Goal: Transaction & Acquisition: Purchase product/service

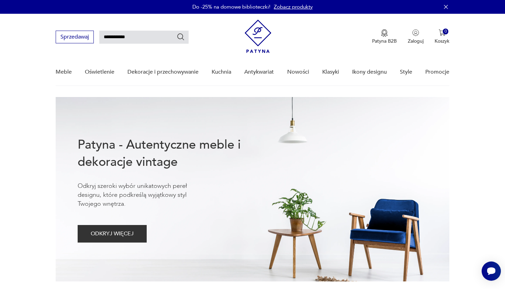
type input "**********"
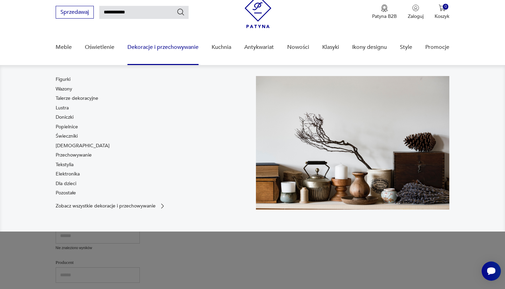
scroll to position [29, 0]
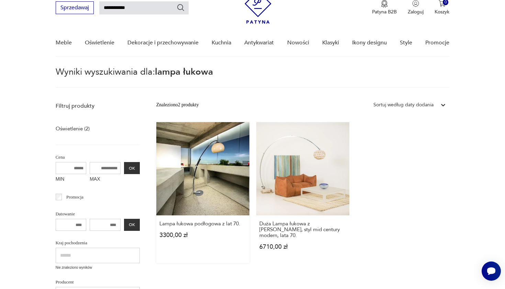
click at [184, 158] on link "Lampa łukowa podłogowa z lat 70. 3300,00 zł" at bounding box center [202, 192] width 93 height 141
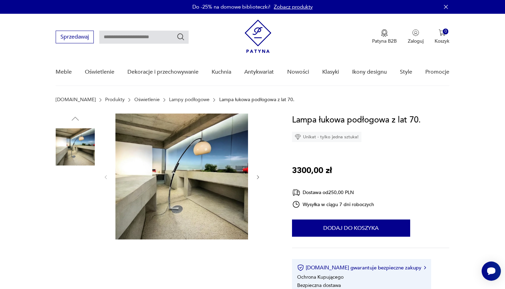
click at [90, 188] on img at bounding box center [75, 190] width 39 height 39
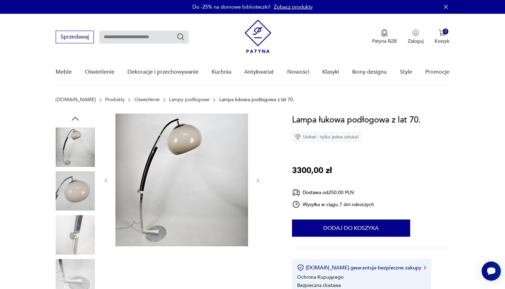
click at [76, 205] on img at bounding box center [75, 190] width 39 height 39
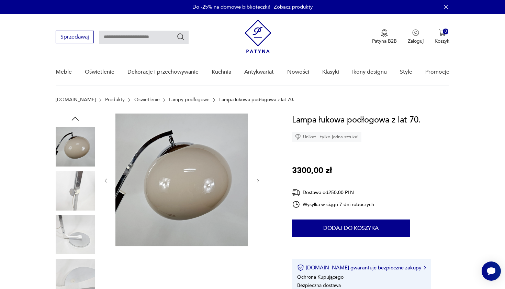
click at [75, 237] on img at bounding box center [75, 234] width 39 height 39
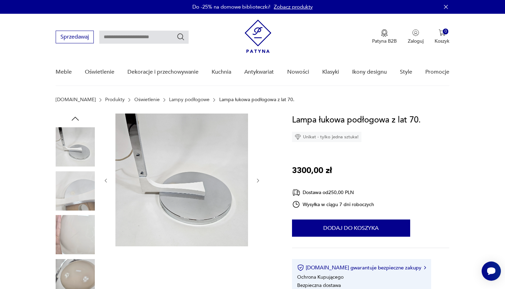
click at [75, 231] on img at bounding box center [75, 234] width 39 height 39
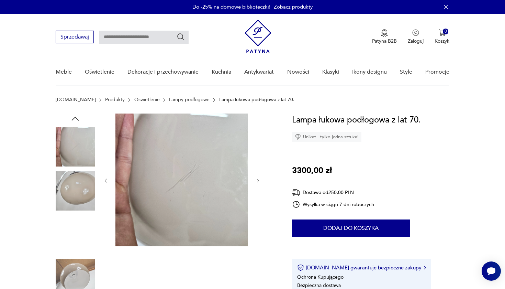
click at [74, 245] on img at bounding box center [75, 234] width 39 height 39
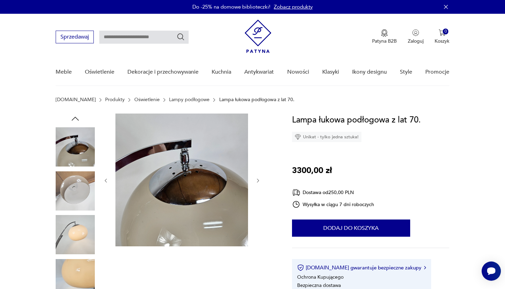
scroll to position [3, 0]
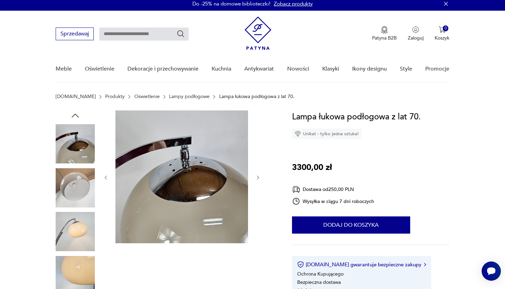
click at [78, 115] on icon "button" at bounding box center [75, 115] width 10 height 10
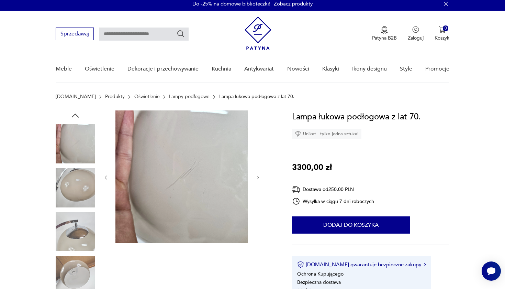
click at [78, 115] on icon "button" at bounding box center [75, 115] width 10 height 10
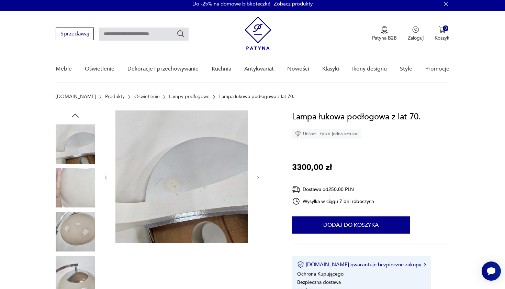
click at [78, 115] on icon "button" at bounding box center [75, 115] width 10 height 10
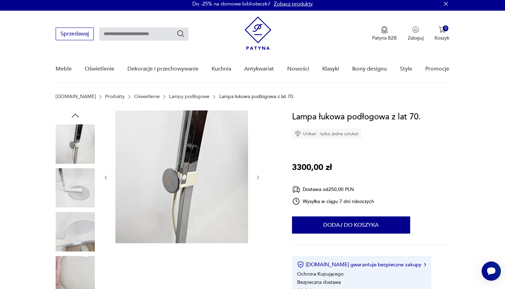
click at [78, 115] on icon "button" at bounding box center [75, 115] width 10 height 10
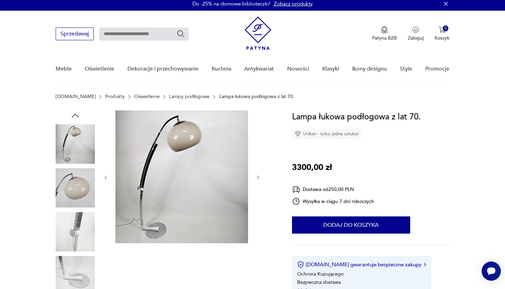
click at [78, 115] on icon "button" at bounding box center [75, 115] width 10 height 10
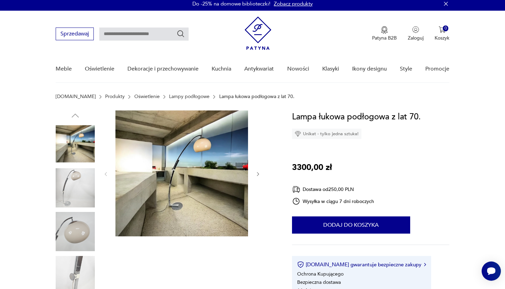
click at [77, 144] on img at bounding box center [75, 143] width 39 height 39
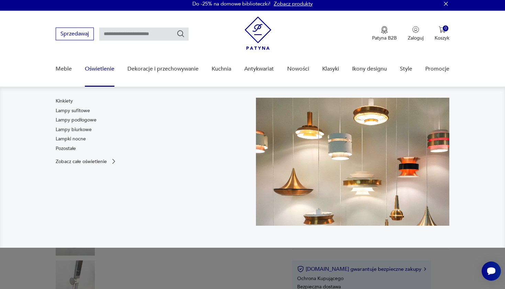
click at [99, 68] on link "Oświetlenie" at bounding box center [100, 69] width 30 height 26
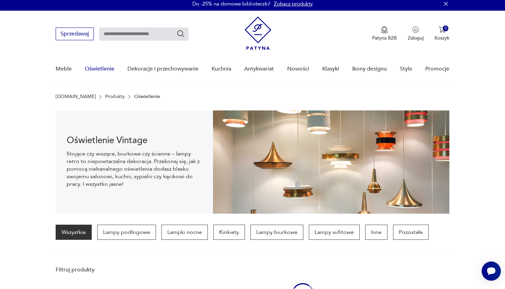
scroll to position [48, 0]
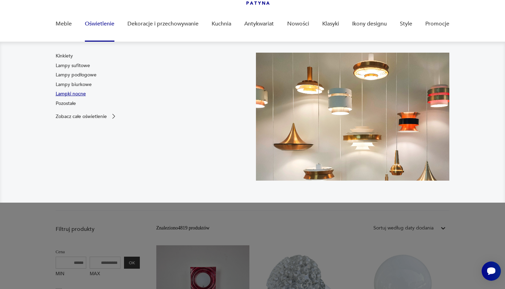
click at [81, 94] on link "Lampki nocne" at bounding box center [71, 93] width 30 height 7
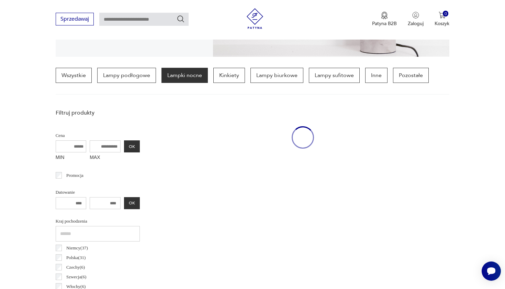
scroll to position [162, 0]
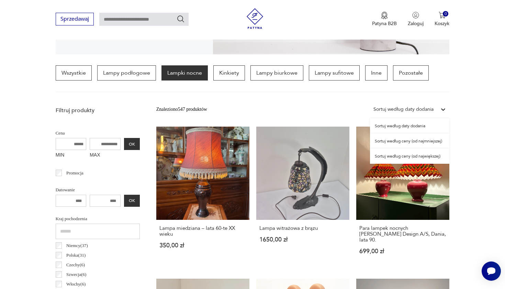
click at [420, 111] on div "Sortuj według daty dodania" at bounding box center [404, 110] width 60 height 8
click at [409, 142] on div "Sortuj według ceny (od najmniejszej)" at bounding box center [409, 140] width 79 height 15
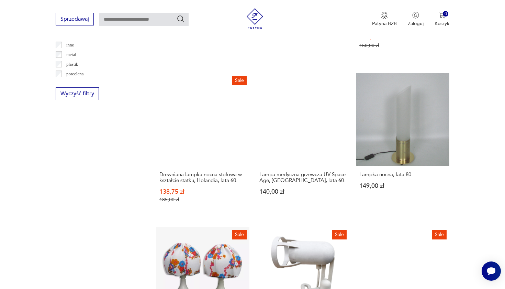
scroll to position [688, 0]
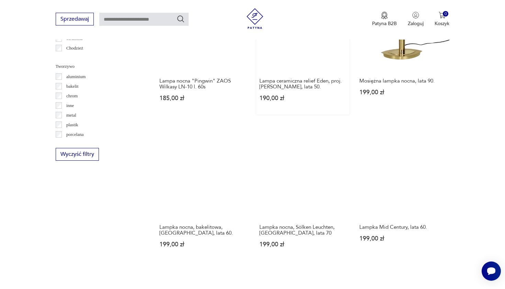
scroll to position [625, 0]
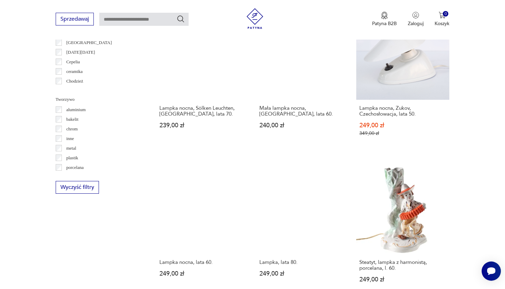
scroll to position [592, 0]
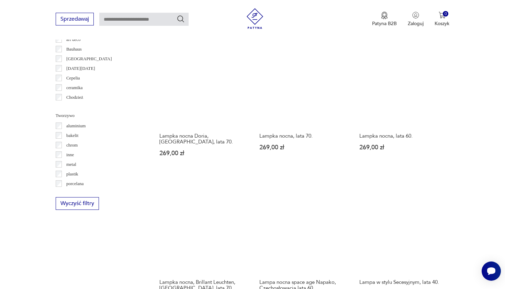
scroll to position [575, 0]
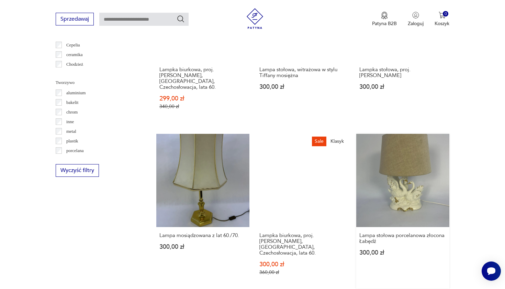
scroll to position [607, 0]
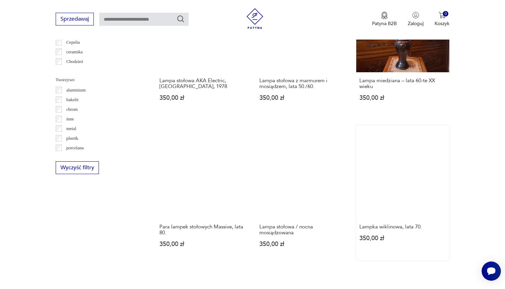
scroll to position [611, 0]
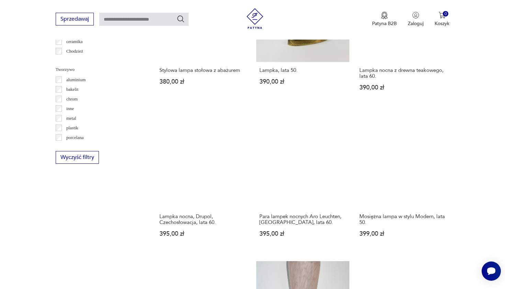
scroll to position [622, 0]
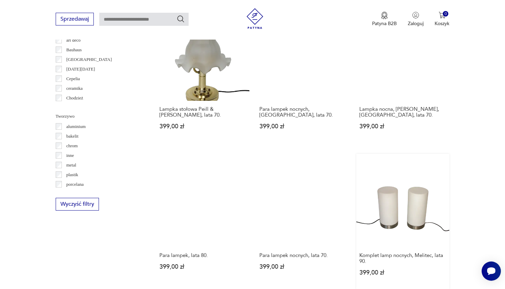
scroll to position [575, 0]
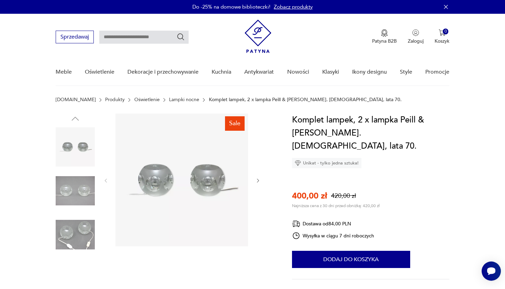
click at [88, 194] on img at bounding box center [75, 190] width 39 height 39
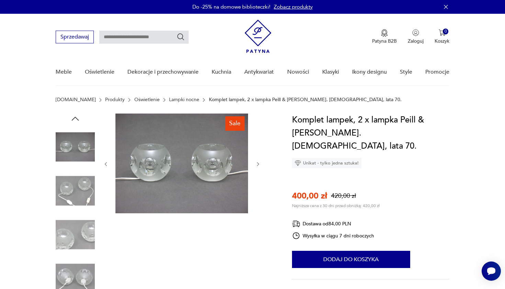
click at [80, 210] on img at bounding box center [75, 190] width 39 height 39
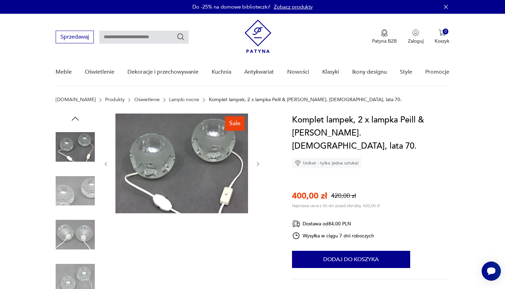
click at [75, 218] on img at bounding box center [75, 234] width 39 height 39
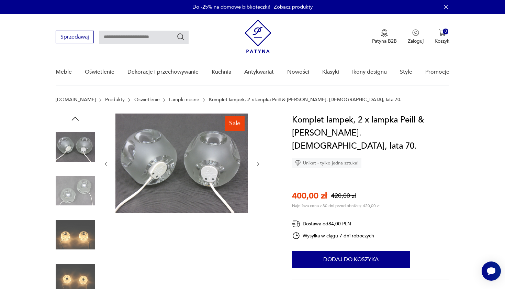
click at [73, 247] on img at bounding box center [75, 234] width 39 height 39
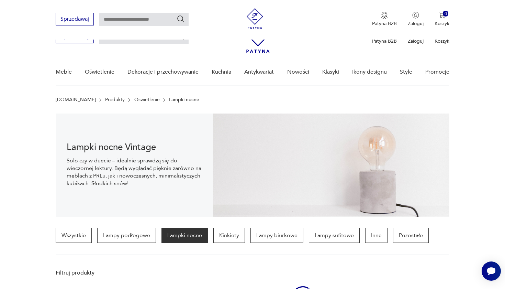
scroll to position [575, 0]
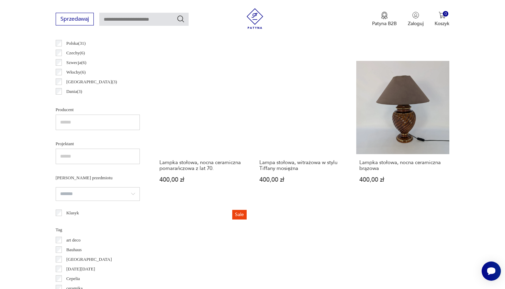
scroll to position [376, 0]
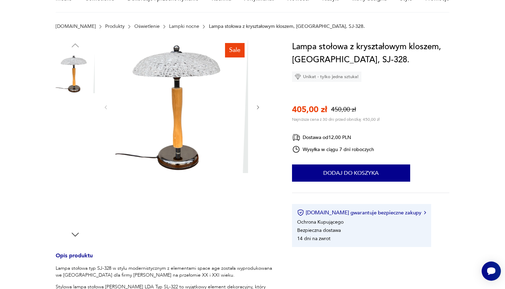
scroll to position [79, 0]
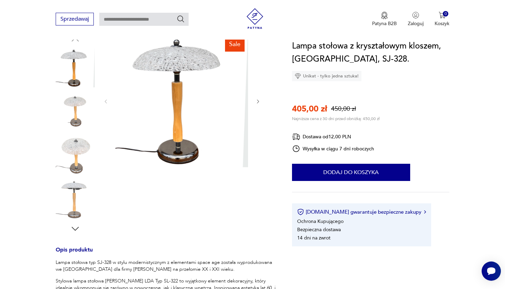
click at [78, 226] on icon "button" at bounding box center [75, 228] width 10 height 10
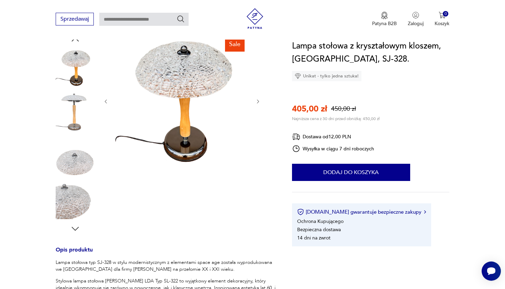
click at [78, 226] on icon "button" at bounding box center [75, 228] width 10 height 10
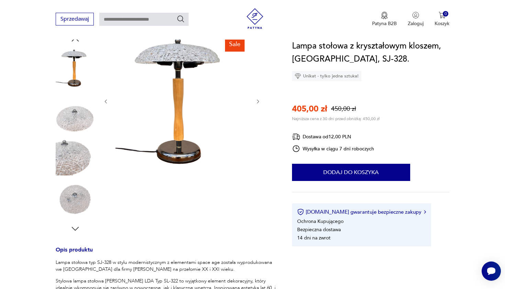
click at [78, 226] on icon "button" at bounding box center [75, 228] width 10 height 10
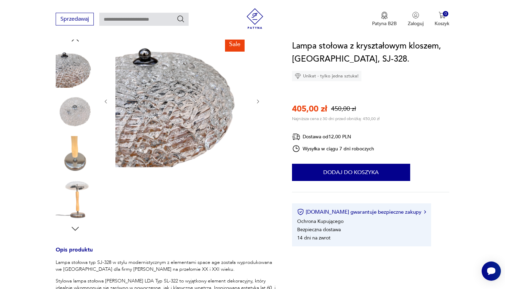
click at [78, 226] on icon "button" at bounding box center [75, 228] width 10 height 10
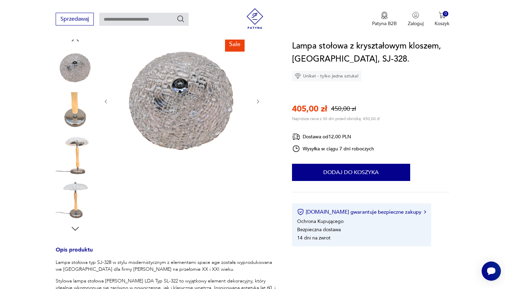
click at [78, 226] on icon "button" at bounding box center [75, 228] width 10 height 10
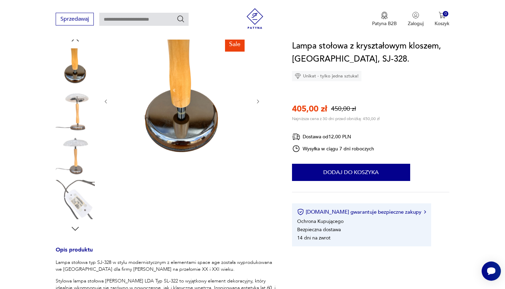
click at [78, 226] on icon "button" at bounding box center [75, 228] width 10 height 10
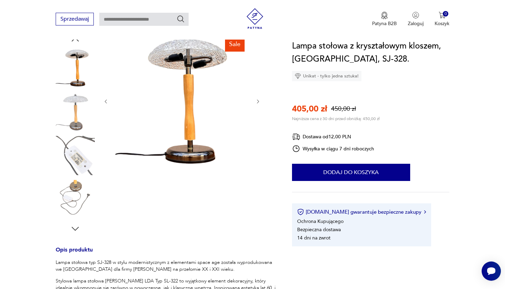
click at [78, 226] on icon "button" at bounding box center [75, 228] width 10 height 10
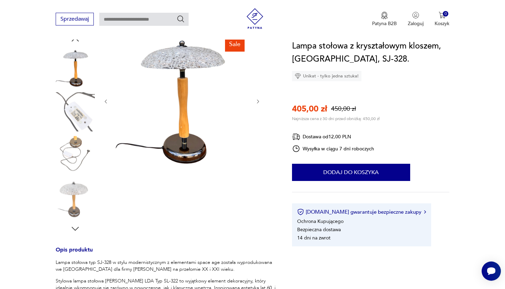
click at [78, 226] on icon "button" at bounding box center [75, 228] width 10 height 10
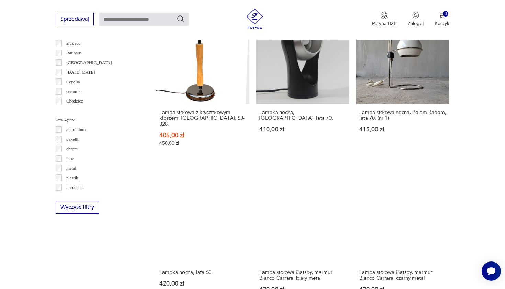
scroll to position [572, 0]
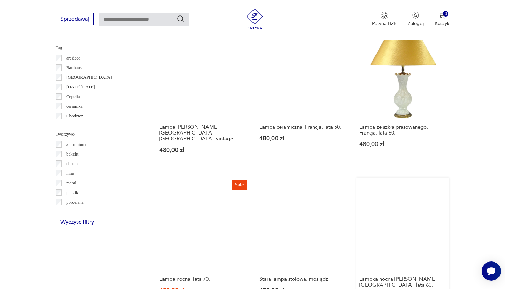
scroll to position [557, 0]
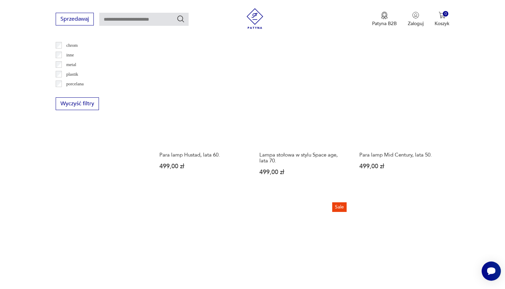
scroll to position [676, 0]
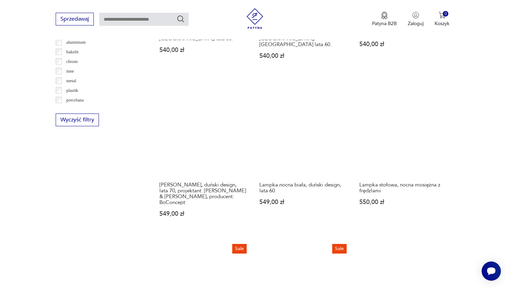
scroll to position [659, 0]
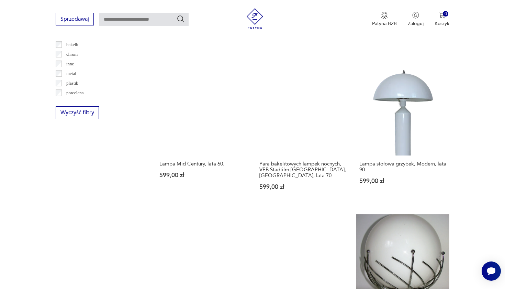
scroll to position [666, 0]
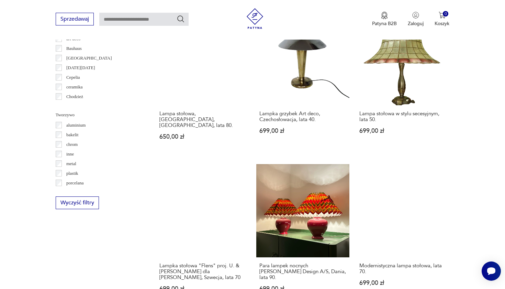
scroll to position [573, 0]
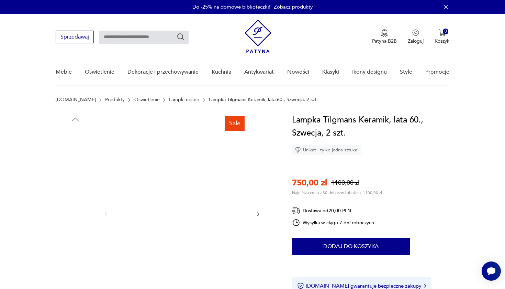
click at [85, 189] on img at bounding box center [75, 191] width 39 height 39
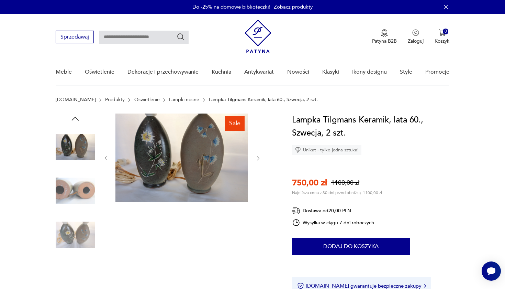
click at [87, 206] on img at bounding box center [75, 190] width 39 height 39
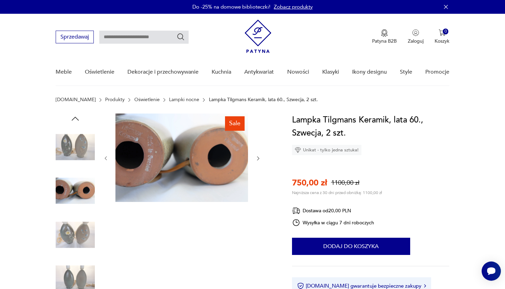
click at [85, 231] on img at bounding box center [75, 234] width 39 height 39
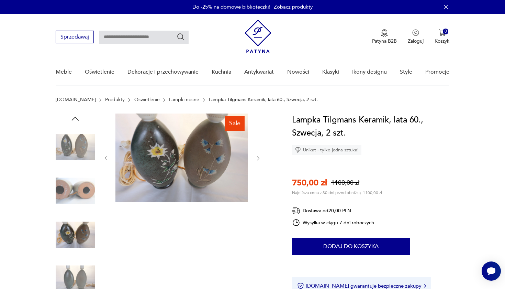
click at [83, 277] on img at bounding box center [75, 278] width 39 height 39
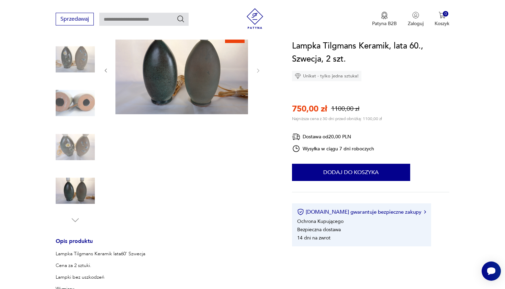
scroll to position [92, 0]
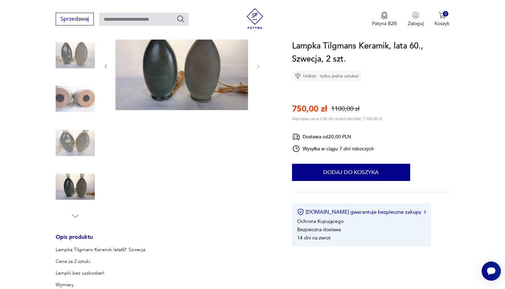
click at [76, 186] on img at bounding box center [75, 186] width 39 height 39
